Goal: Check status: Check status

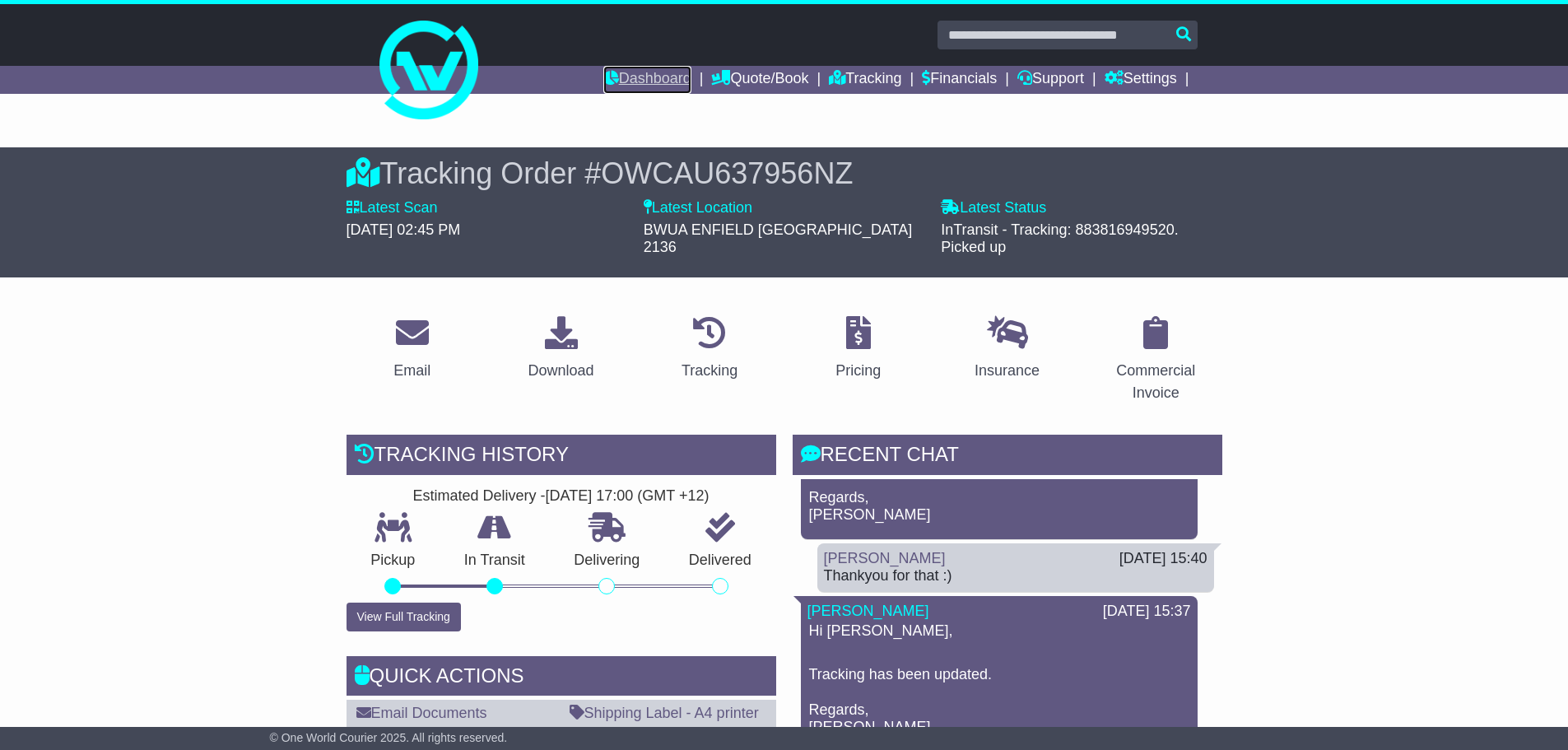
click at [659, 88] on link "Dashboard" at bounding box center [648, 79] width 88 height 28
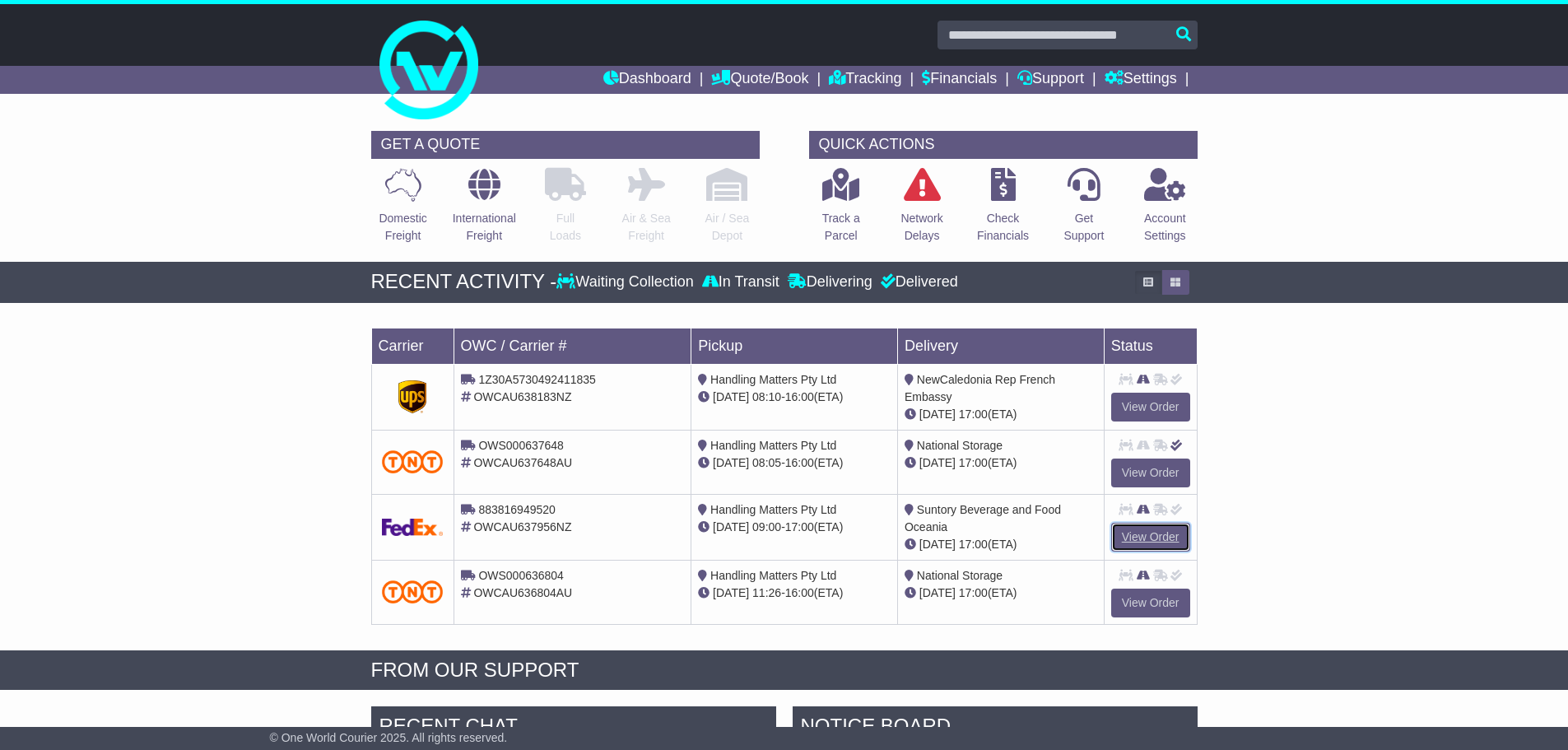
click at [1158, 536] on link "View Order" at bounding box center [1150, 537] width 79 height 29
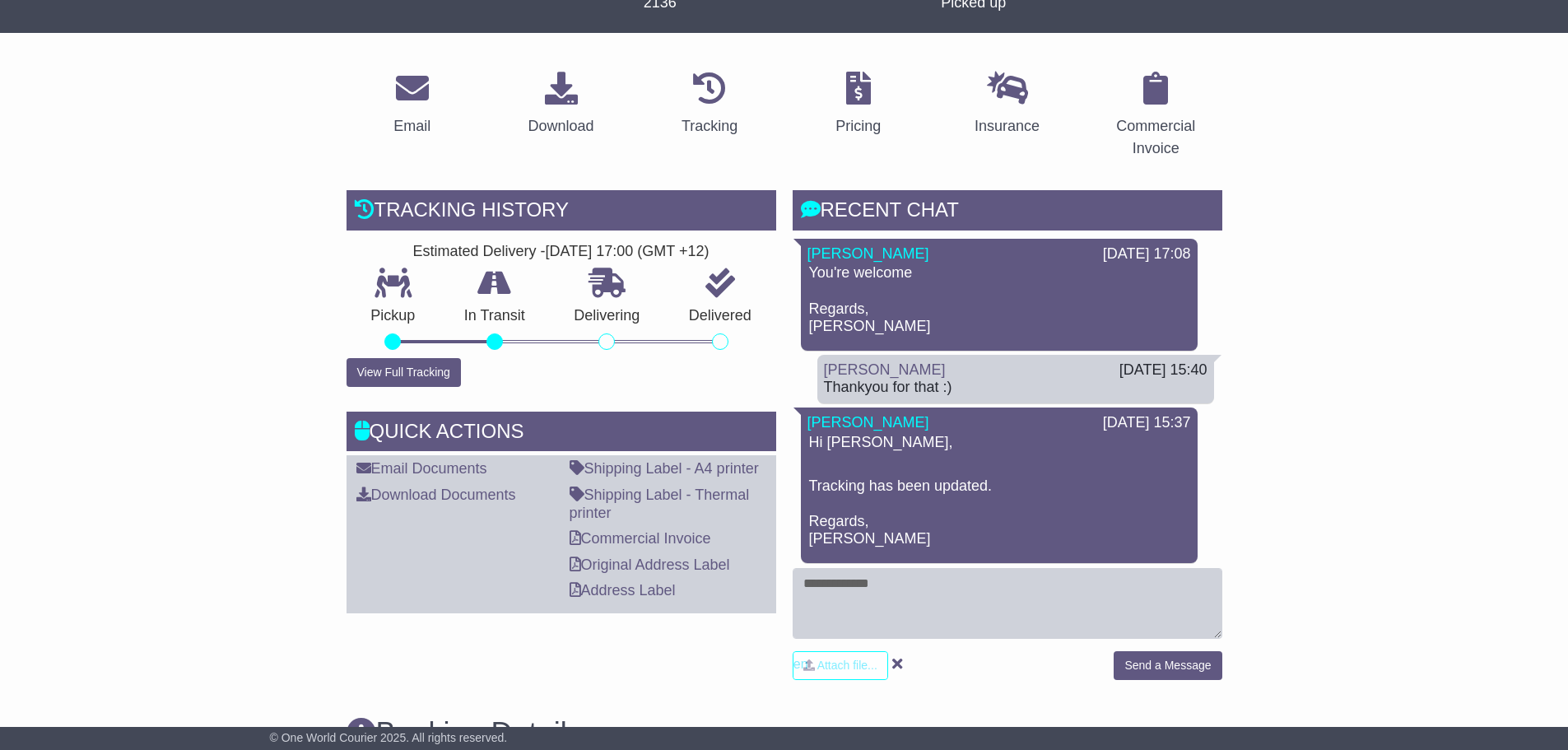
scroll to position [247, 0]
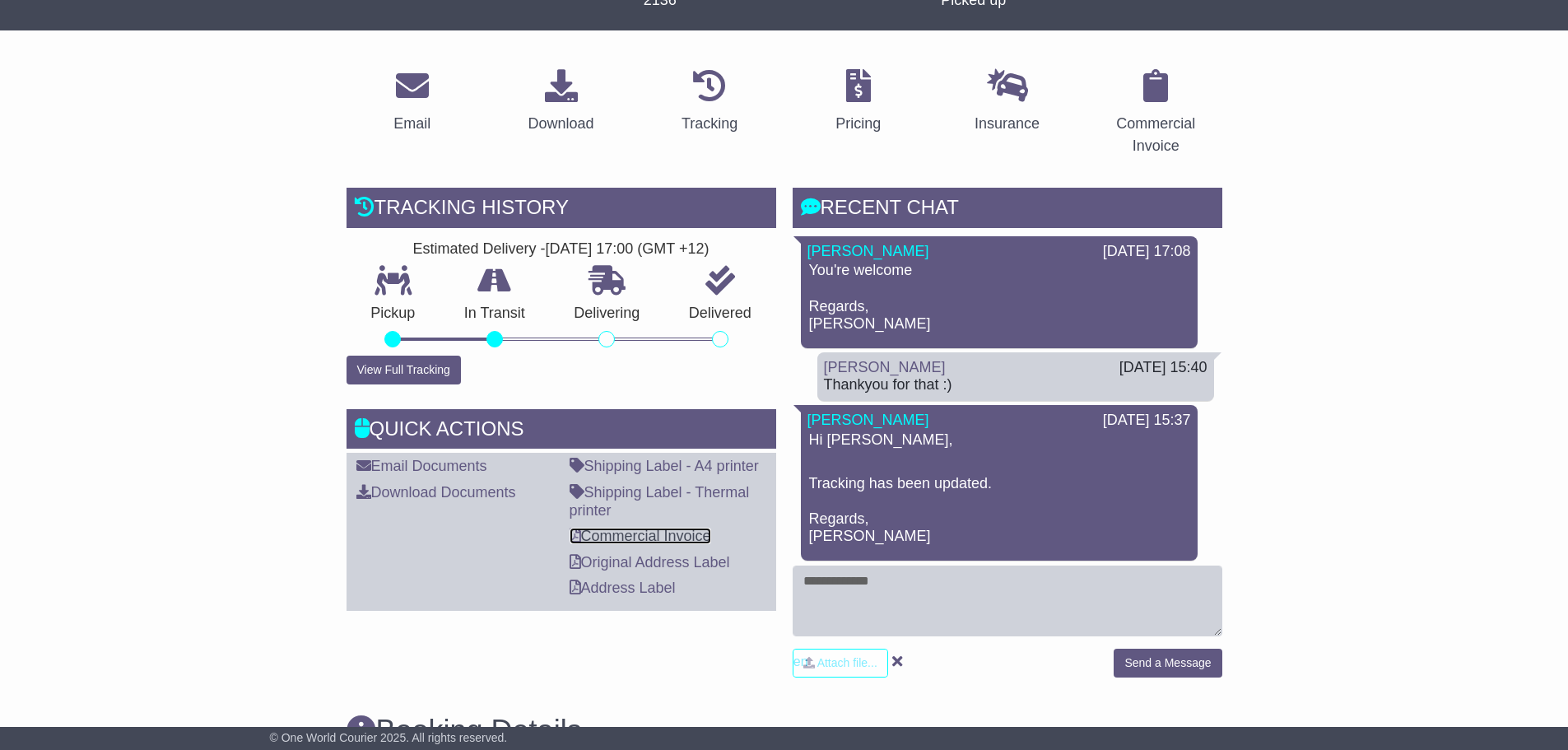
click at [630, 528] on link "Commercial Invoice" at bounding box center [640, 536] width 142 height 16
